Goal: Navigation & Orientation: Find specific page/section

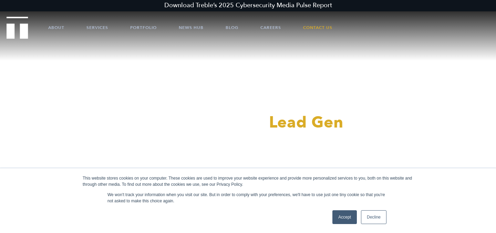
click at [344, 215] on link "Accept" at bounding box center [344, 217] width 24 height 14
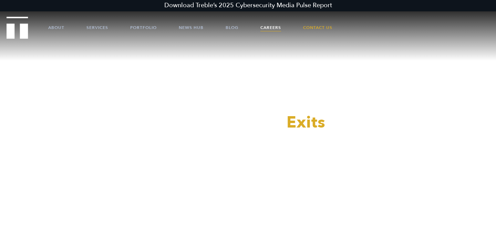
click at [272, 28] on link "Careers" at bounding box center [270, 27] width 21 height 21
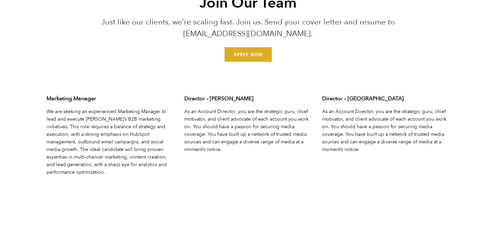
scroll to position [2130, 0]
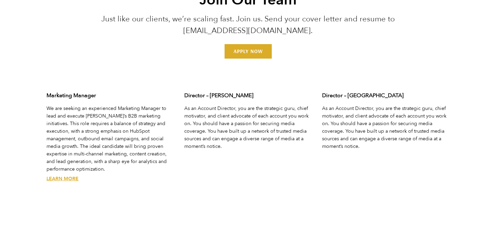
click at [64, 175] on link "Learn More" at bounding box center [63, 178] width 32 height 7
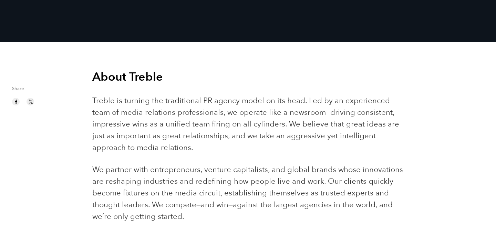
scroll to position [141, 0]
